Goal: Information Seeking & Learning: Learn about a topic

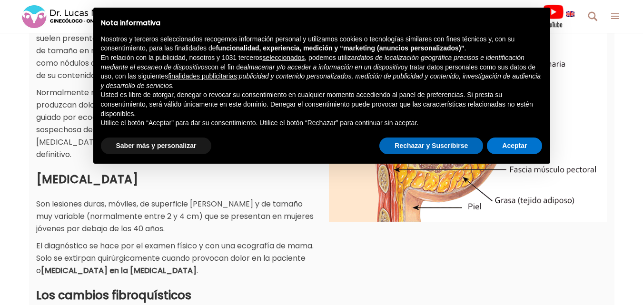
scroll to position [278, 0]
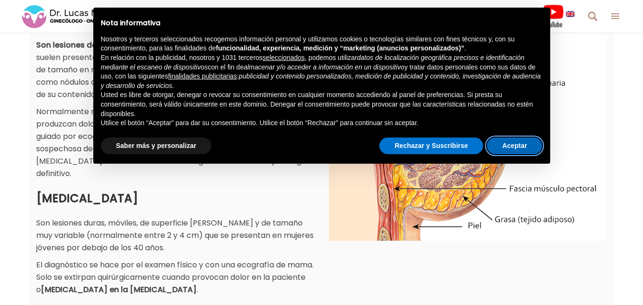
click at [521, 152] on button "Aceptar" at bounding box center [514, 146] width 55 height 17
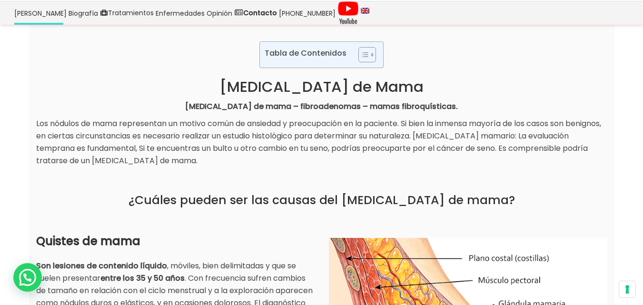
scroll to position [38, 0]
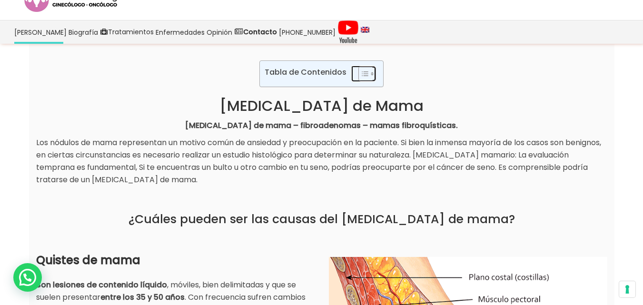
click at [366, 73] on icon "Toggle Table of Content" at bounding box center [365, 74] width 10 height 10
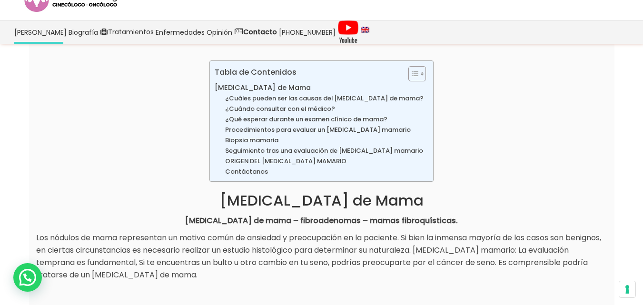
click at [482, 89] on div "Tabla de Contenidos Toggle [MEDICAL_DATA] de Mama ¿Cuáles pueden ser las causas…" at bounding box center [321, 134] width 571 height 149
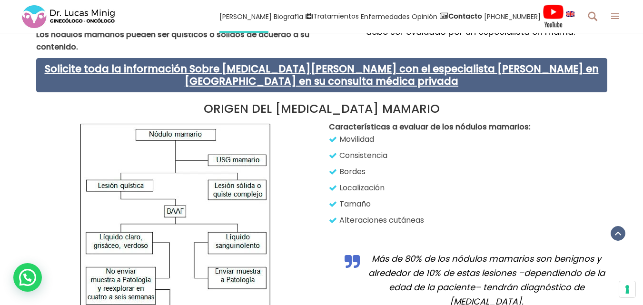
scroll to position [1885, 0]
